Goal: Task Accomplishment & Management: Complete application form

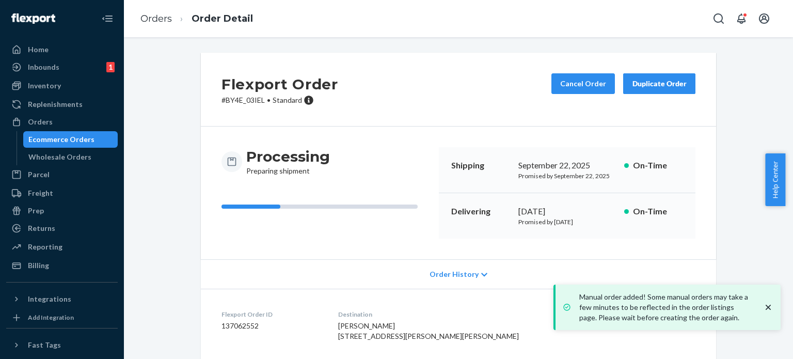
click at [58, 138] on div "Ecommerce Orders" at bounding box center [61, 139] width 66 height 10
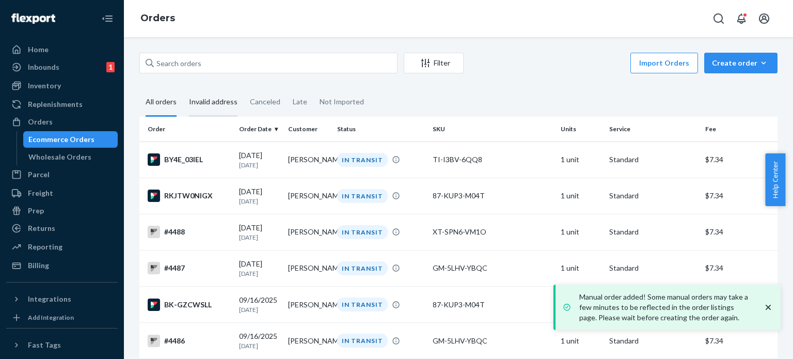
scroll to position [52, 0]
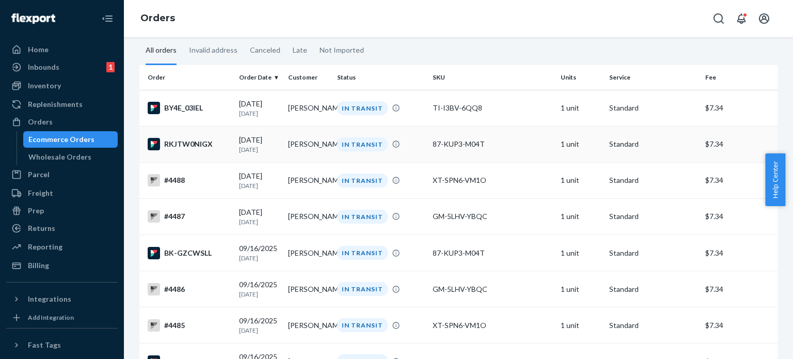
click at [179, 146] on div "RKJTW0NIGX" at bounding box center [189, 144] width 83 height 12
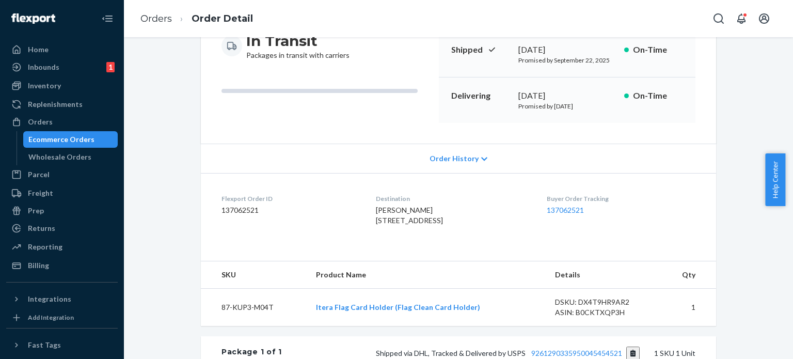
scroll to position [258, 0]
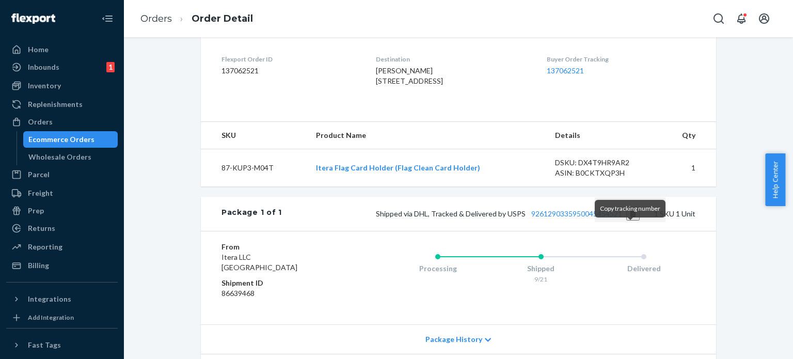
click at [629, 220] on button "Copy tracking number" at bounding box center [633, 213] width 14 height 13
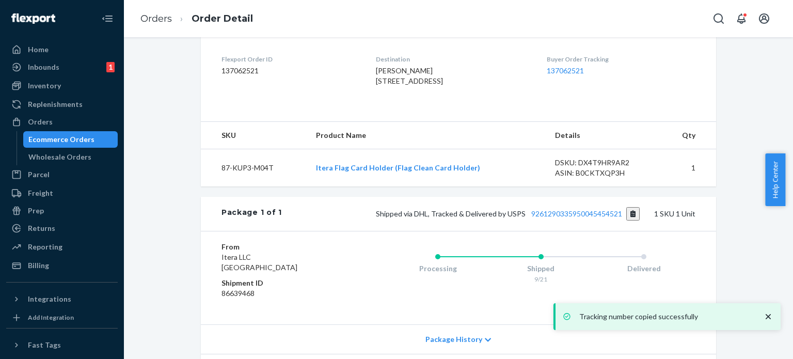
click at [76, 136] on div "Ecommerce Orders" at bounding box center [61, 139] width 66 height 10
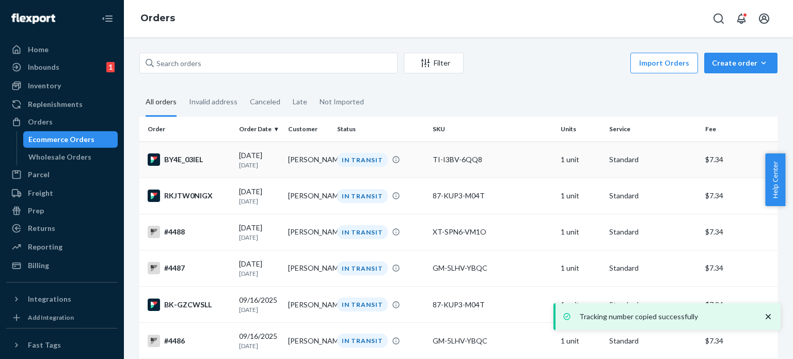
click at [198, 156] on div "BY4E_03IEL" at bounding box center [189, 159] width 83 height 12
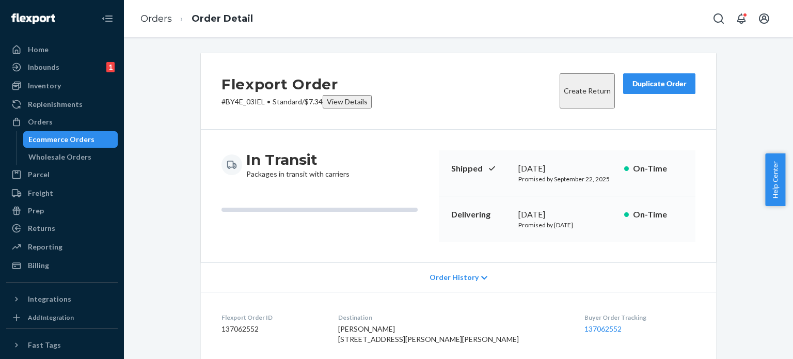
scroll to position [258, 0]
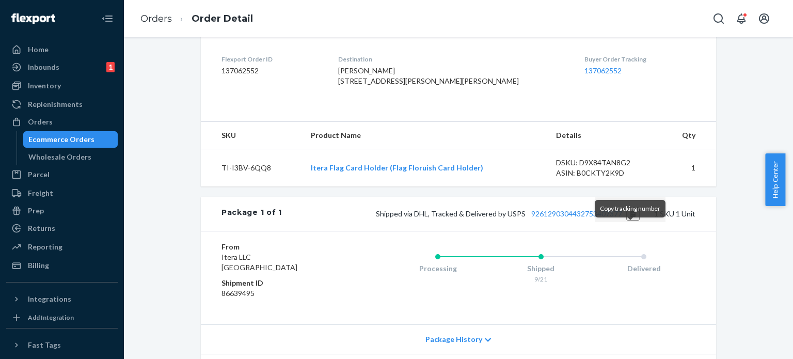
click at [627, 220] on button "Copy tracking number" at bounding box center [633, 213] width 14 height 13
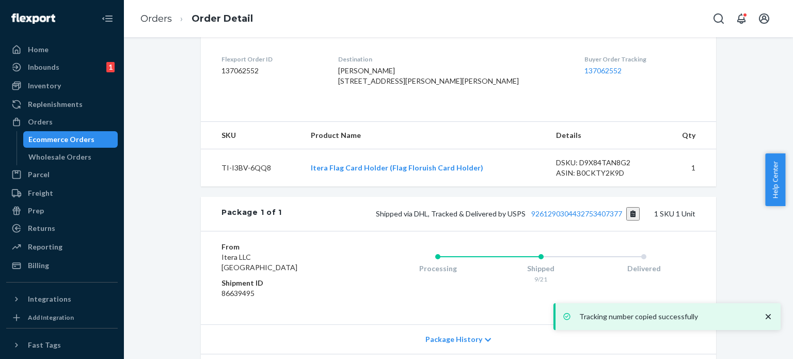
click at [65, 137] on div "Ecommerce Orders" at bounding box center [61, 139] width 66 height 10
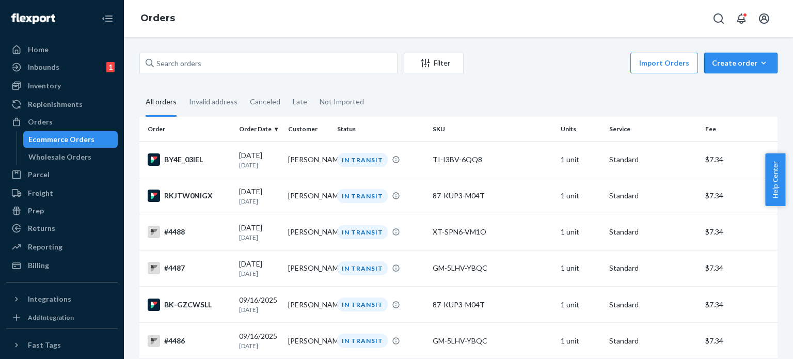
click at [743, 61] on div "Create order" at bounding box center [741, 63] width 58 height 10
click at [750, 88] on span "Ecommerce order" at bounding box center [747, 87] width 64 height 7
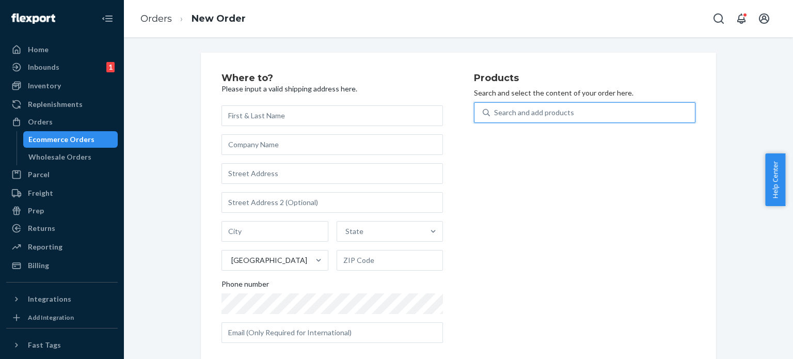
click at [514, 112] on div "Search and add products" at bounding box center [534, 112] width 80 height 10
click at [495, 112] on input "0 results available. Use Up and Down to choose options, press Enter to select t…" at bounding box center [494, 112] width 1 height 10
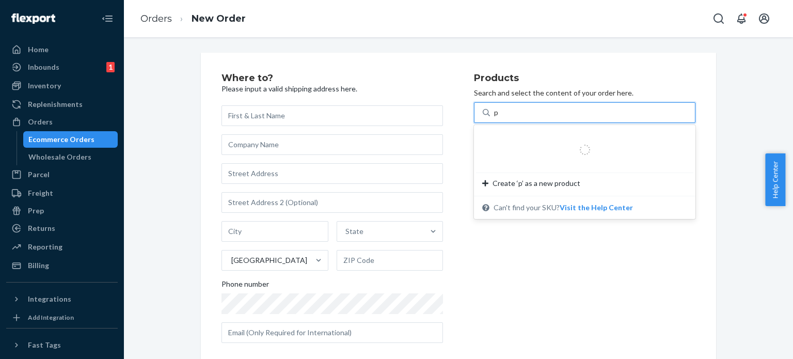
type input "p5"
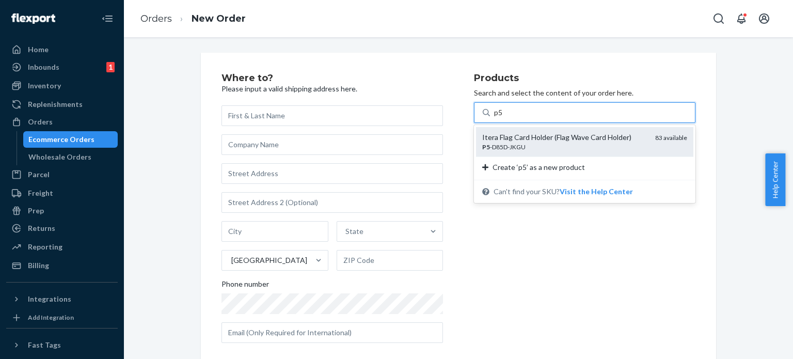
click at [531, 150] on div "P5 -D85D-JKGU" at bounding box center [564, 146] width 165 height 9
click at [503, 118] on input "p5" at bounding box center [498, 112] width 9 height 10
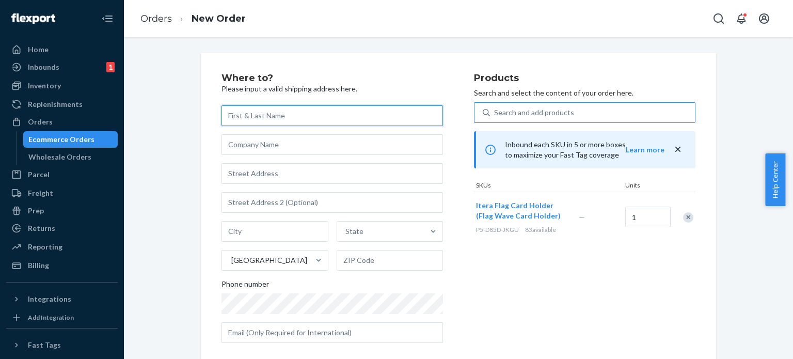
paste input "[PERSON_NAME]"
type input "[PERSON_NAME]"
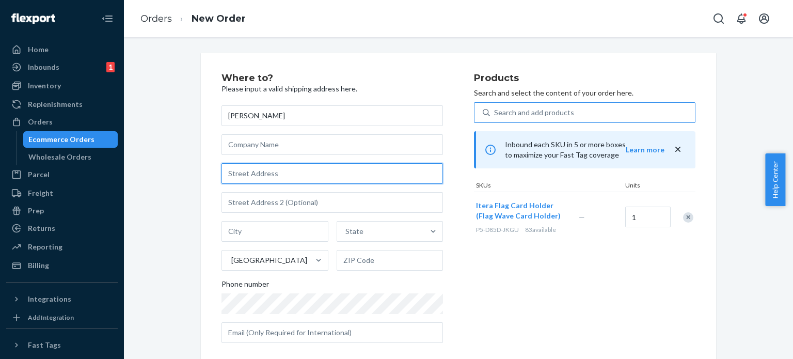
paste input "[STREET_ADDRESS][US_STATE]"
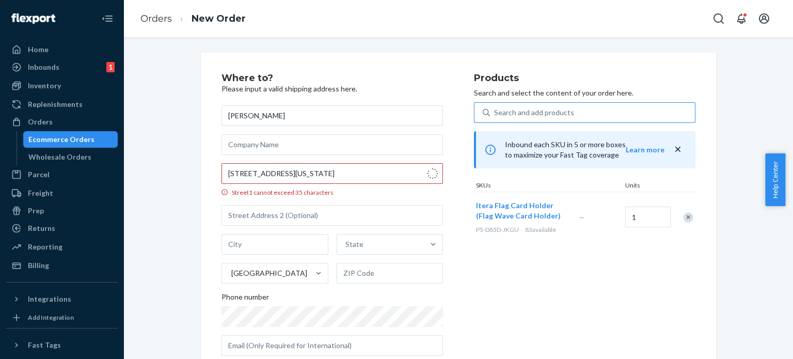
type input "[STREET_ADDRESS]"
type input "Liberty"
type input "42539"
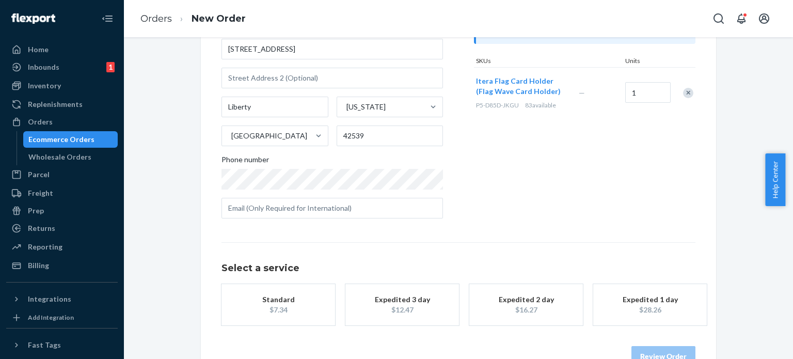
scroll to position [142, 0]
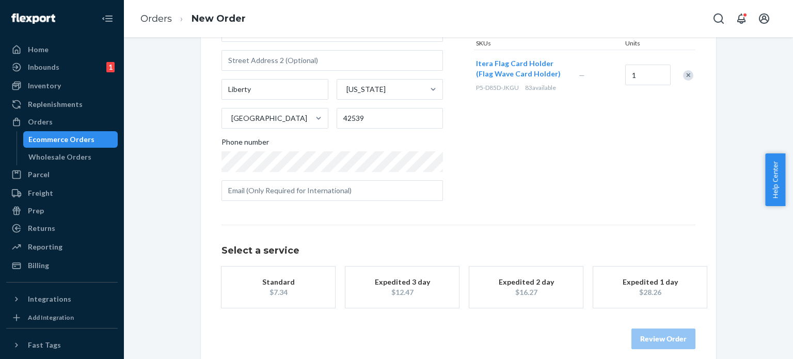
click at [289, 285] on div "Standard" at bounding box center [278, 282] width 83 height 10
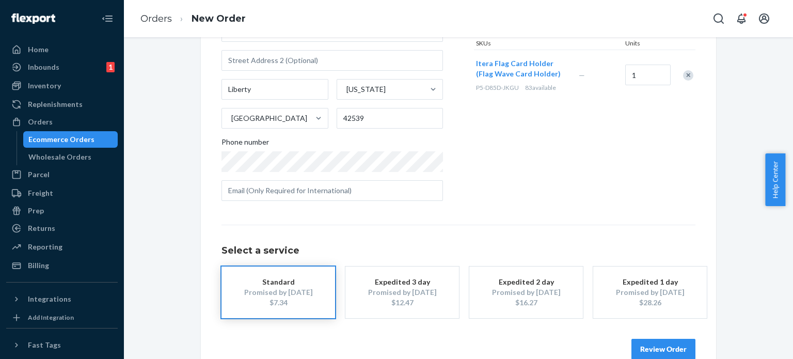
click at [655, 346] on button "Review Order" at bounding box center [663, 349] width 64 height 21
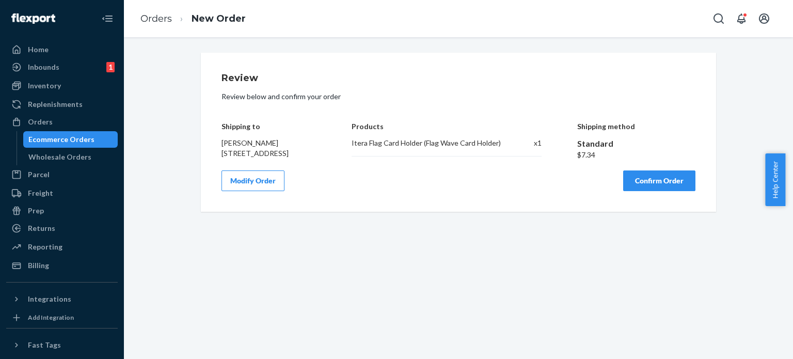
click at [654, 186] on button "Confirm Order" at bounding box center [659, 180] width 72 height 21
